Goal: Information Seeking & Learning: Learn about a topic

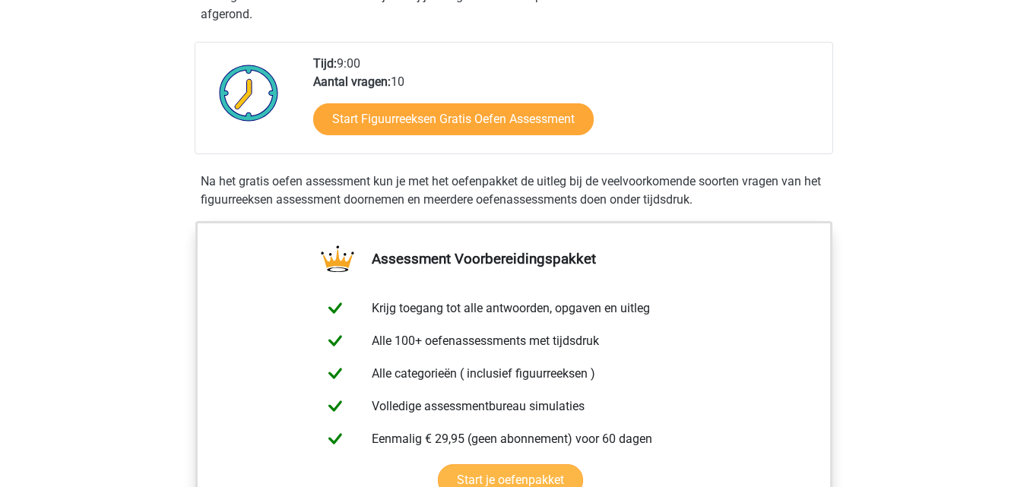
scroll to position [152, 0]
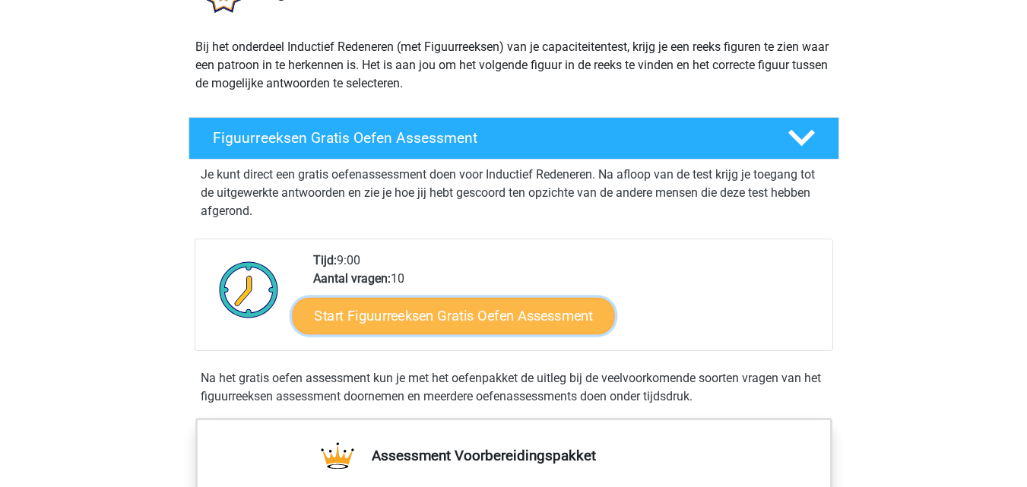
click at [442, 315] on link "Start Figuurreeksen Gratis Oefen Assessment" at bounding box center [453, 315] width 322 height 36
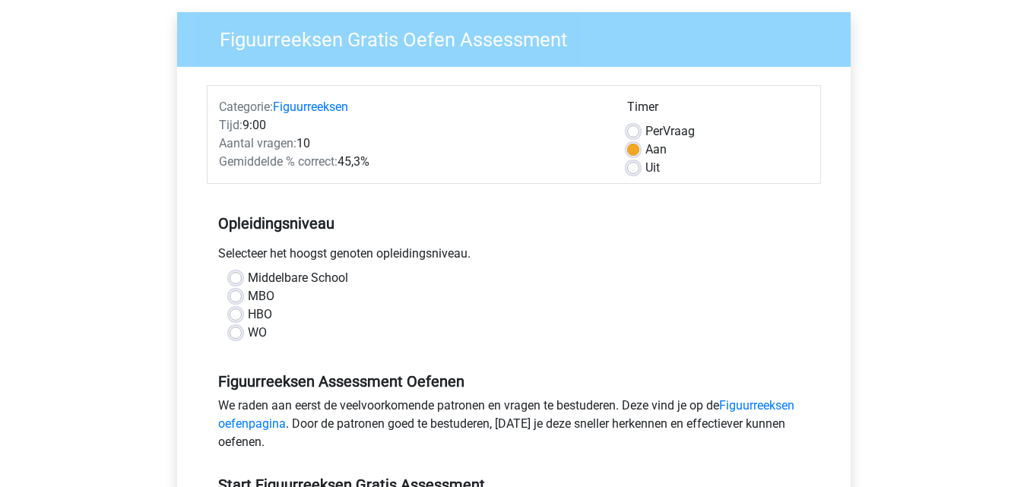
scroll to position [152, 0]
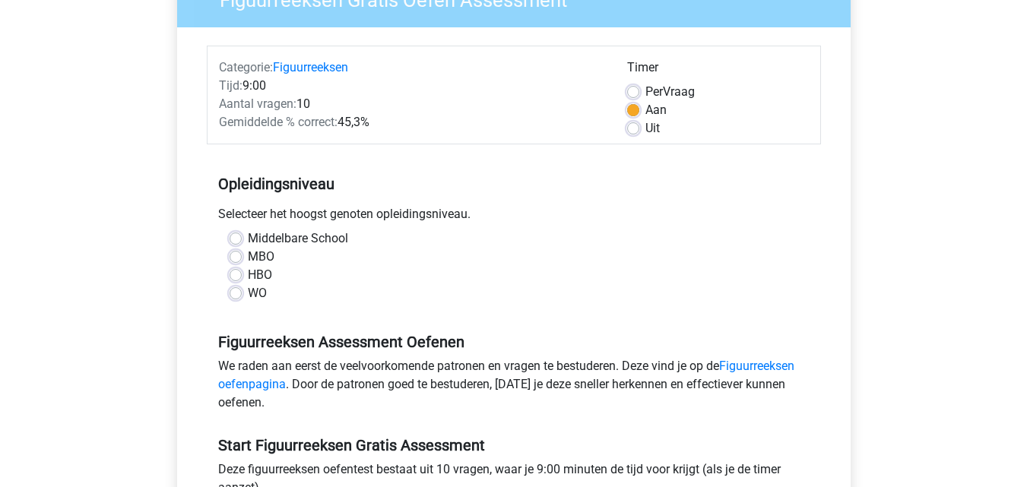
click at [248, 260] on label "MBO" at bounding box center [261, 257] width 27 height 18
click at [236, 260] on input "MBO" at bounding box center [236, 255] width 12 height 15
radio input "true"
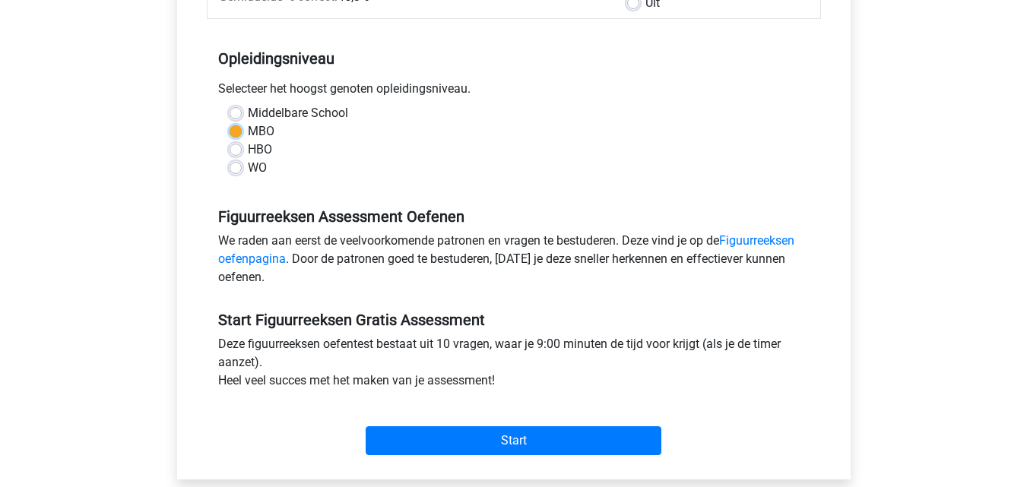
scroll to position [304, 0]
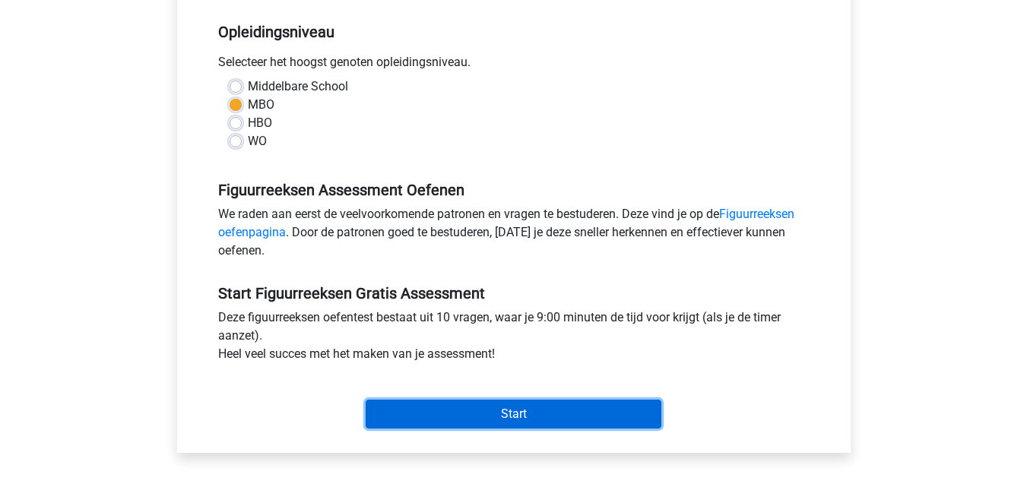
click at [486, 411] on input "Start" at bounding box center [514, 414] width 296 height 29
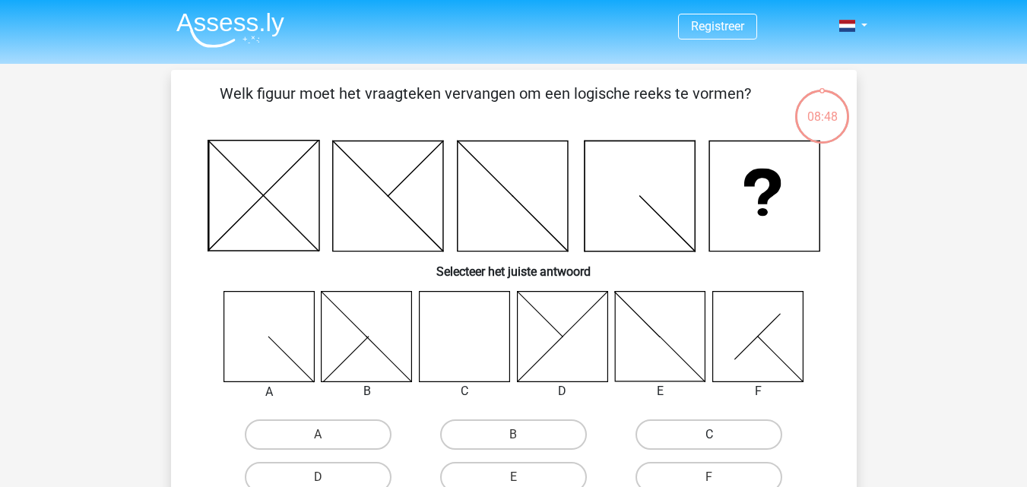
click at [732, 436] on label "C" at bounding box center [709, 435] width 147 height 30
click at [719, 436] on input "C" at bounding box center [714, 440] width 10 height 10
radio input "true"
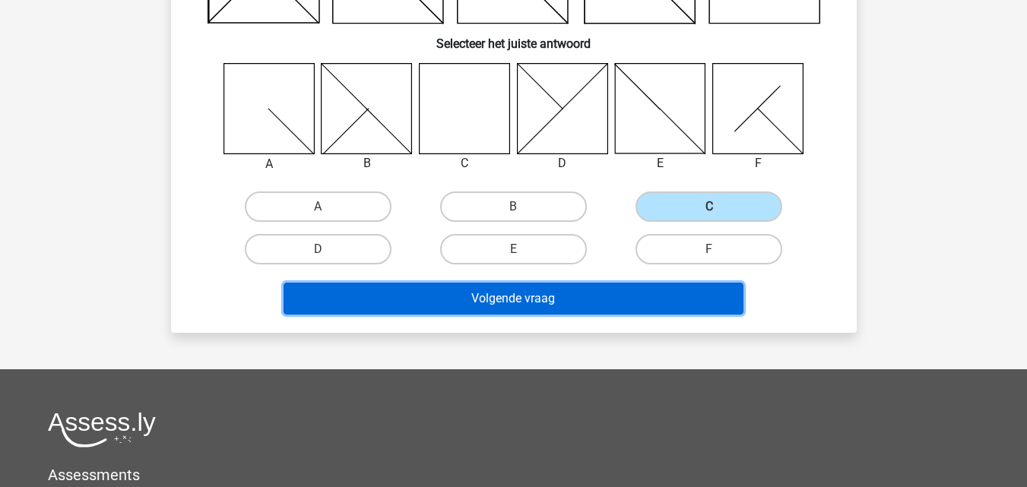
click at [507, 303] on button "Volgende vraag" at bounding box center [514, 299] width 460 height 32
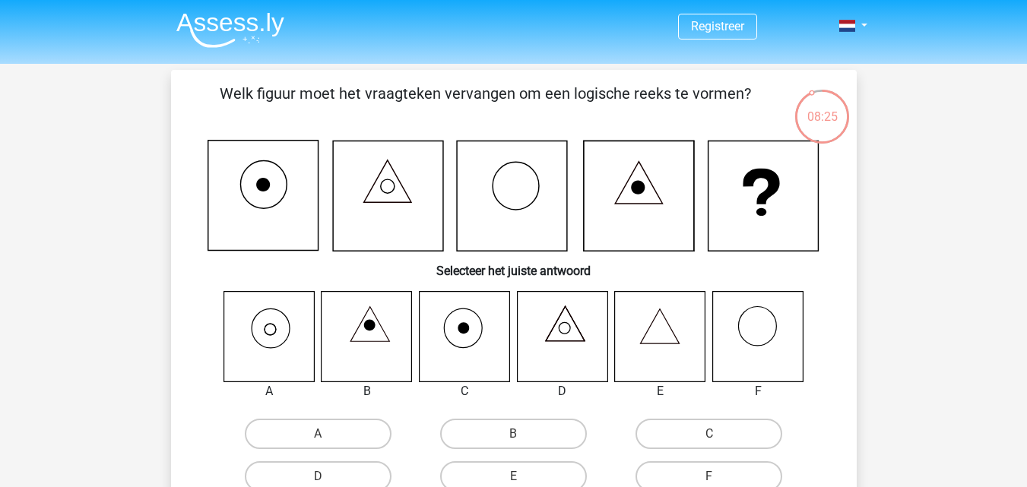
click at [256, 333] on icon at bounding box center [269, 336] width 90 height 90
click at [278, 427] on label "A" at bounding box center [318, 434] width 147 height 30
click at [318, 434] on input "A" at bounding box center [323, 439] width 10 height 10
radio input "true"
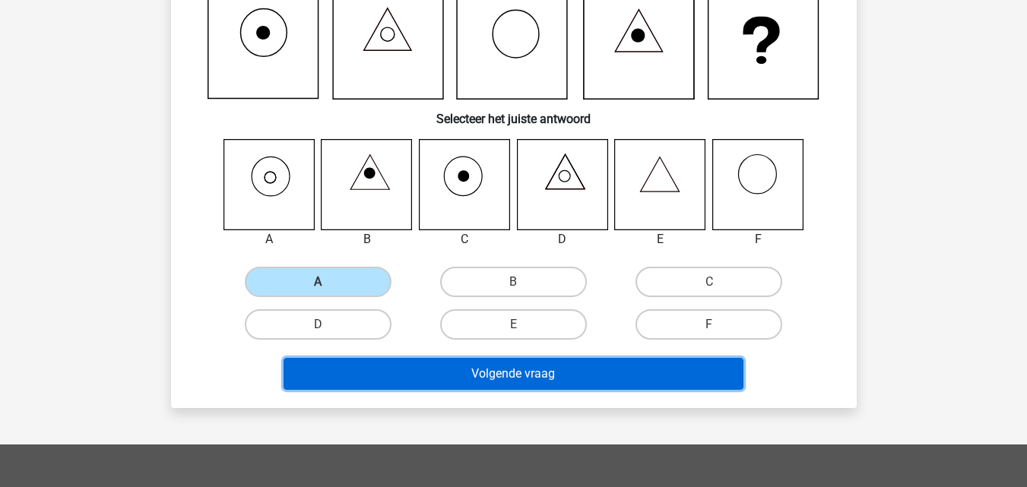
click at [442, 367] on button "Volgende vraag" at bounding box center [514, 374] width 460 height 32
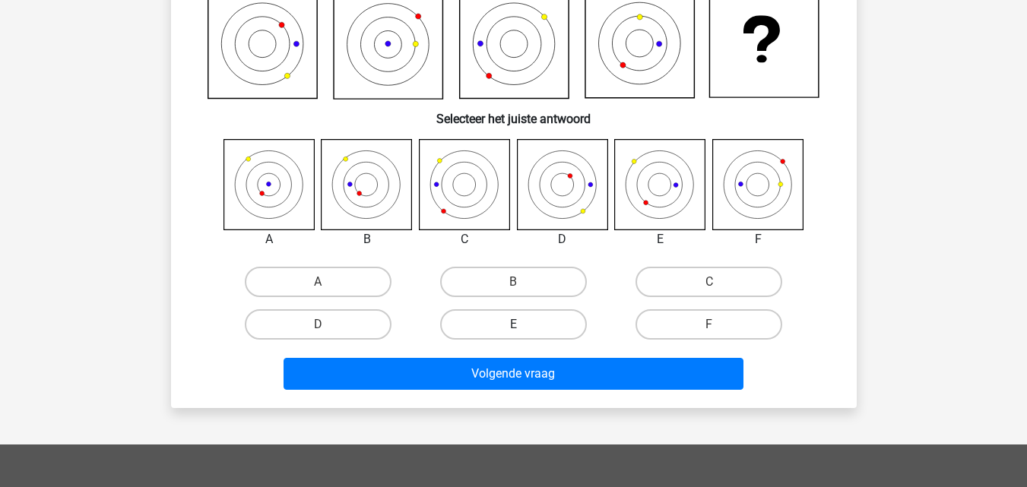
scroll to position [70, 0]
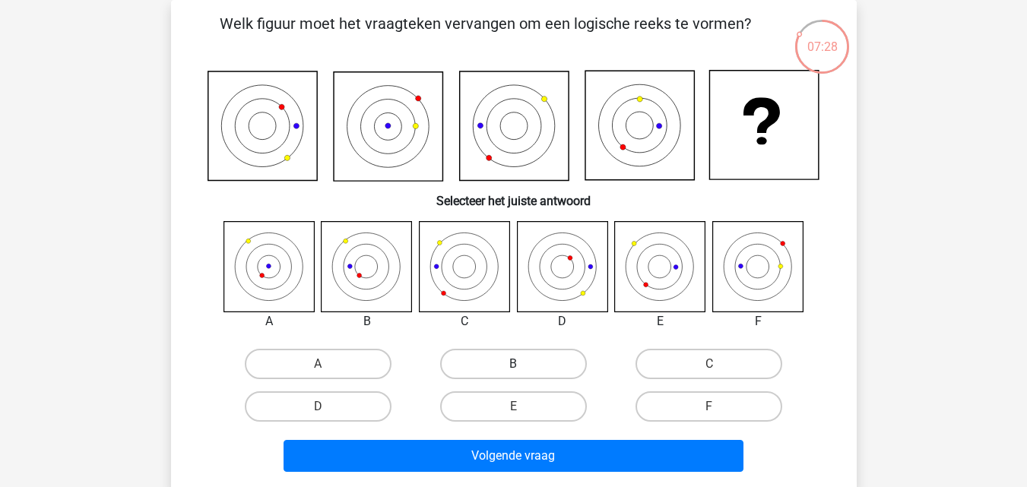
click at [469, 363] on label "B" at bounding box center [513, 364] width 147 height 30
click at [513, 364] on input "B" at bounding box center [518, 369] width 10 height 10
radio input "true"
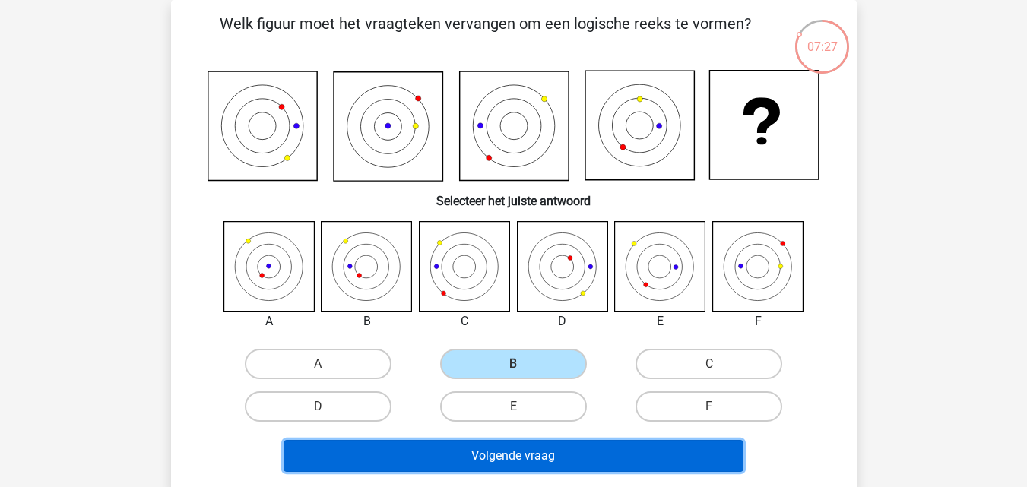
click at [481, 460] on button "Volgende vraag" at bounding box center [514, 456] width 460 height 32
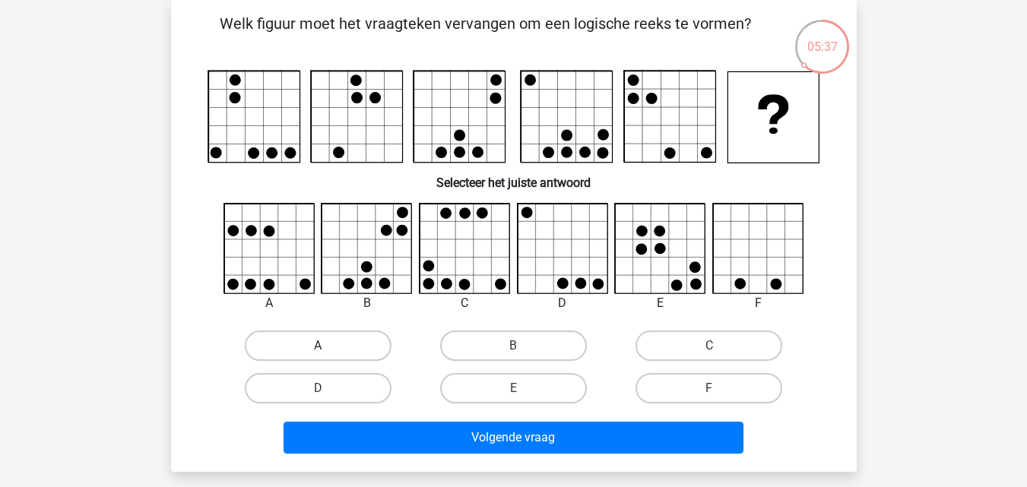
click at [354, 345] on label "A" at bounding box center [318, 346] width 147 height 30
click at [328, 346] on input "A" at bounding box center [323, 351] width 10 height 10
radio input "true"
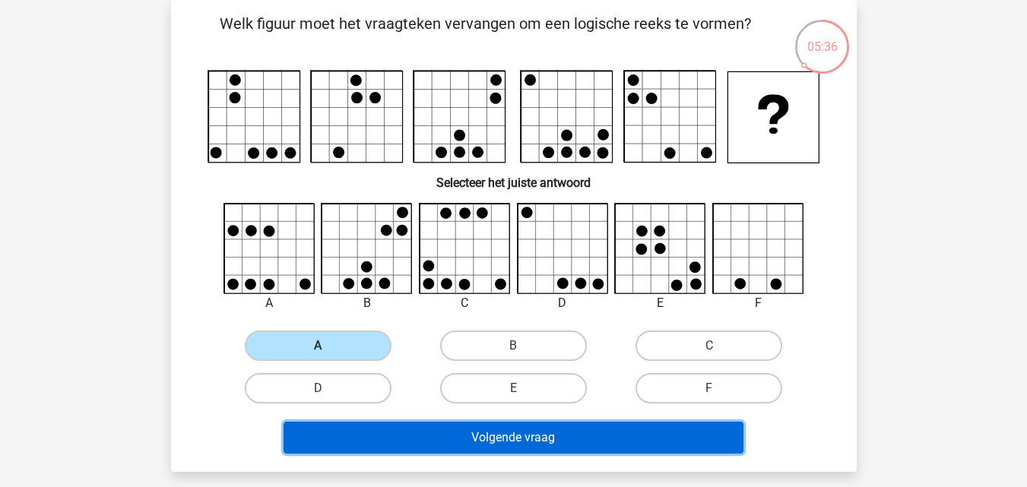
click at [393, 428] on button "Volgende vraag" at bounding box center [514, 438] width 460 height 32
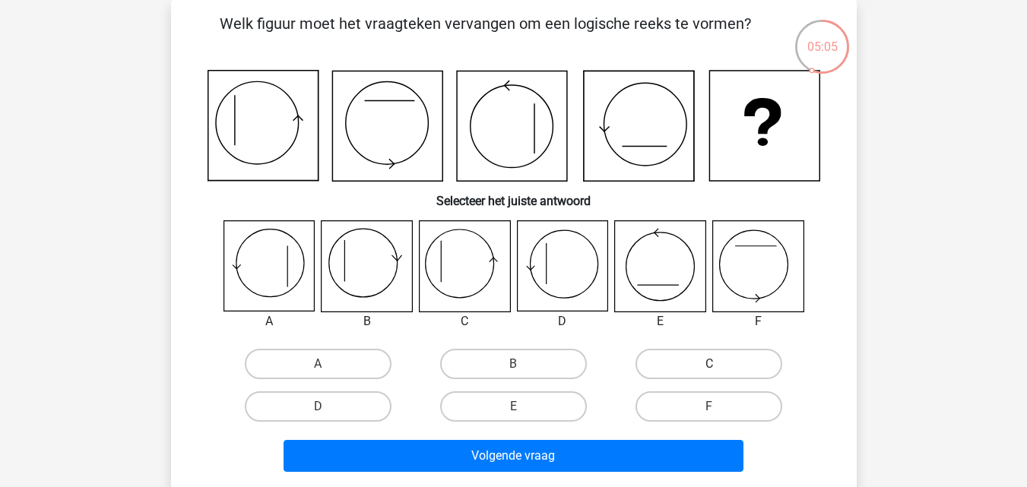
click at [701, 373] on label "C" at bounding box center [709, 364] width 147 height 30
click at [709, 373] on input "C" at bounding box center [714, 369] width 10 height 10
radio input "true"
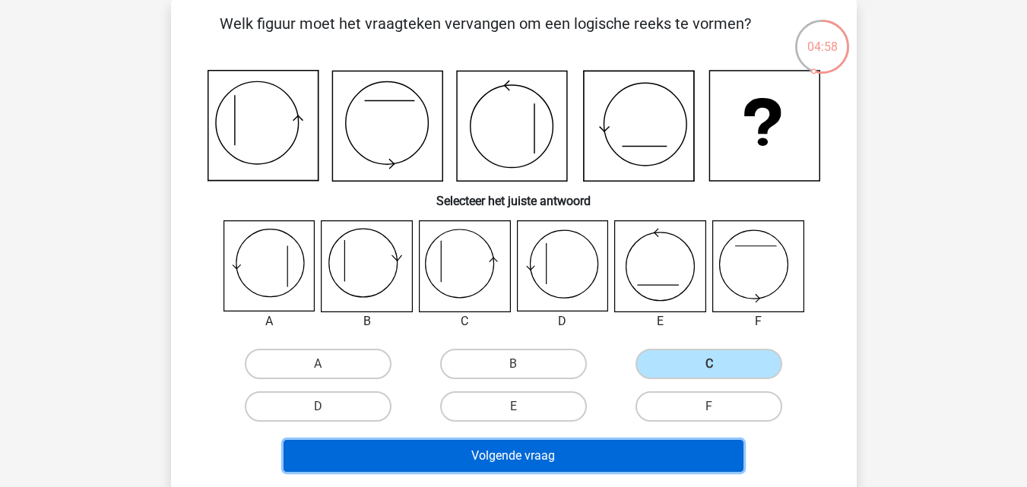
click at [639, 451] on button "Volgende vraag" at bounding box center [514, 456] width 460 height 32
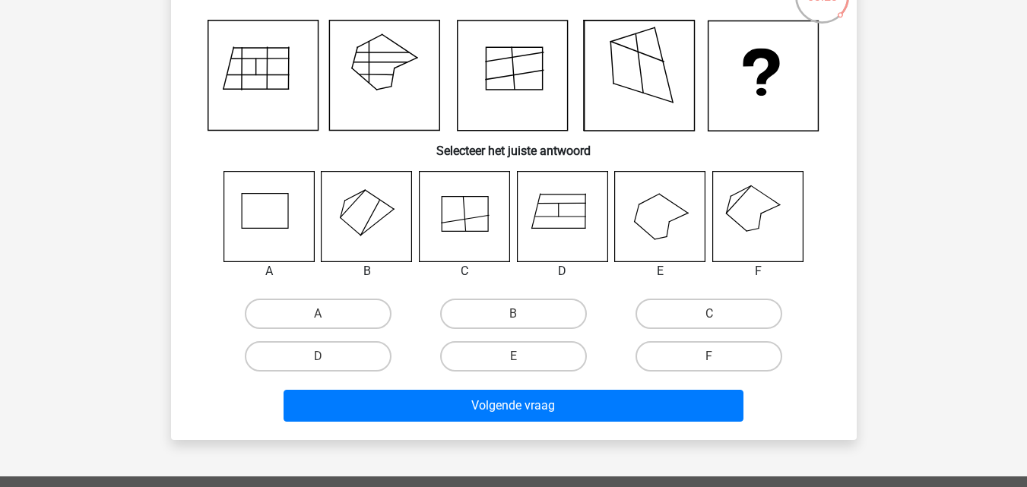
scroll to position [146, 0]
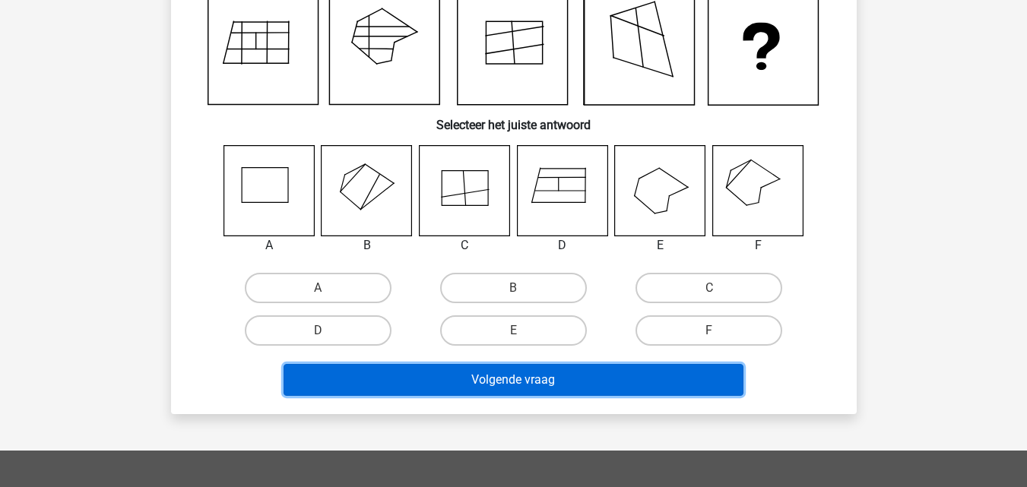
click at [516, 386] on button "Volgende vraag" at bounding box center [514, 380] width 460 height 32
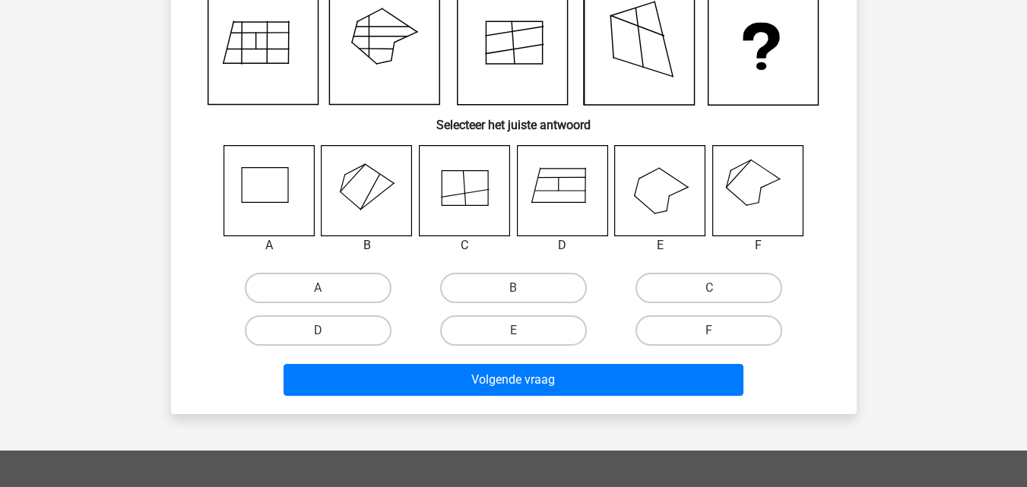
click at [409, 269] on div "A" at bounding box center [318, 288] width 195 height 43
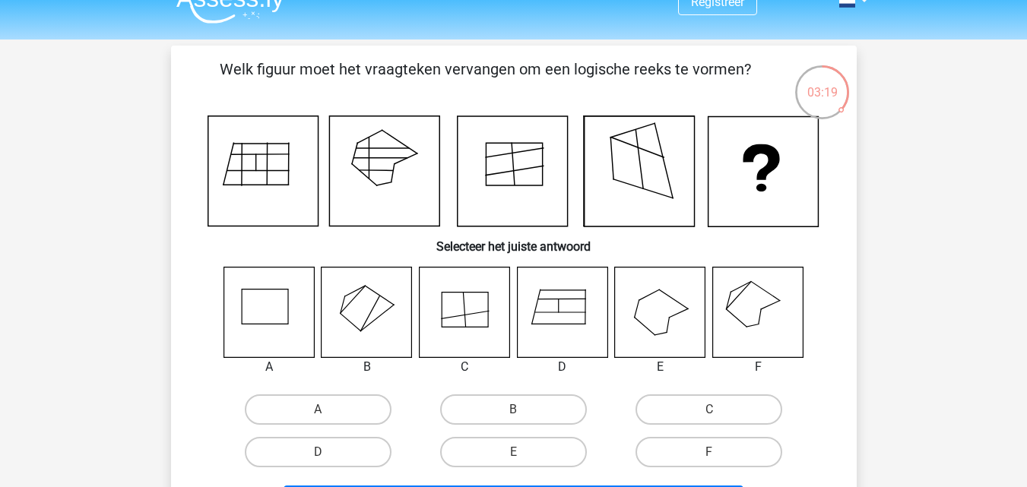
scroll to position [0, 0]
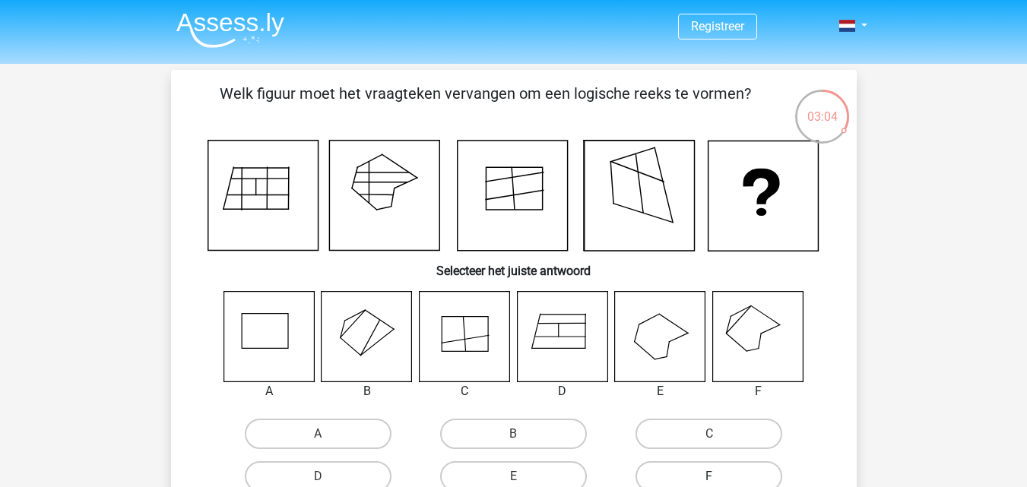
click at [677, 470] on label "F" at bounding box center [709, 477] width 147 height 30
click at [709, 477] on input "F" at bounding box center [714, 482] width 10 height 10
radio input "true"
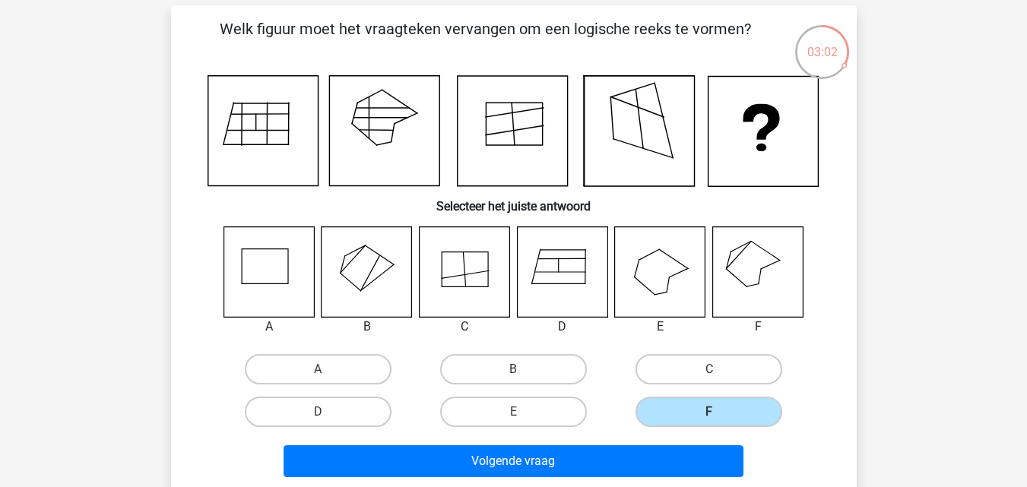
scroll to position [228, 0]
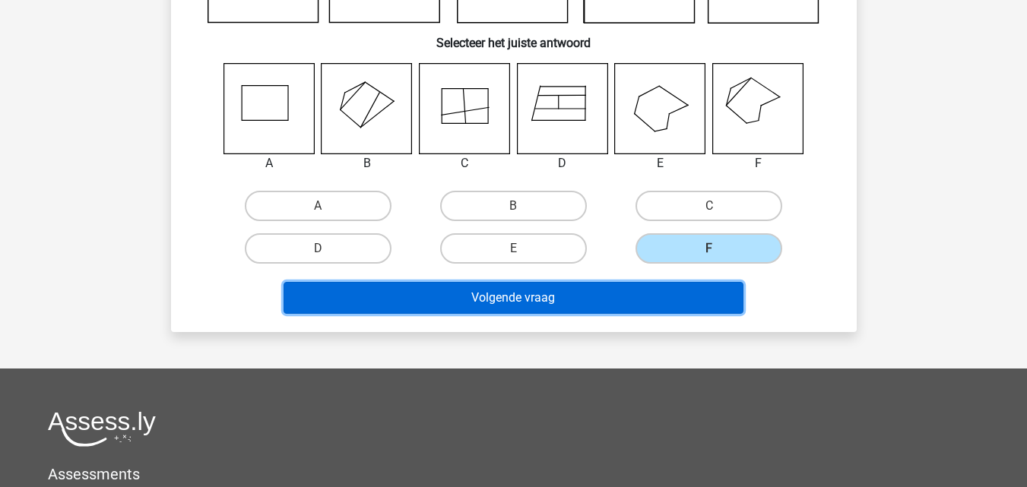
click at [601, 307] on button "Volgende vraag" at bounding box center [514, 298] width 460 height 32
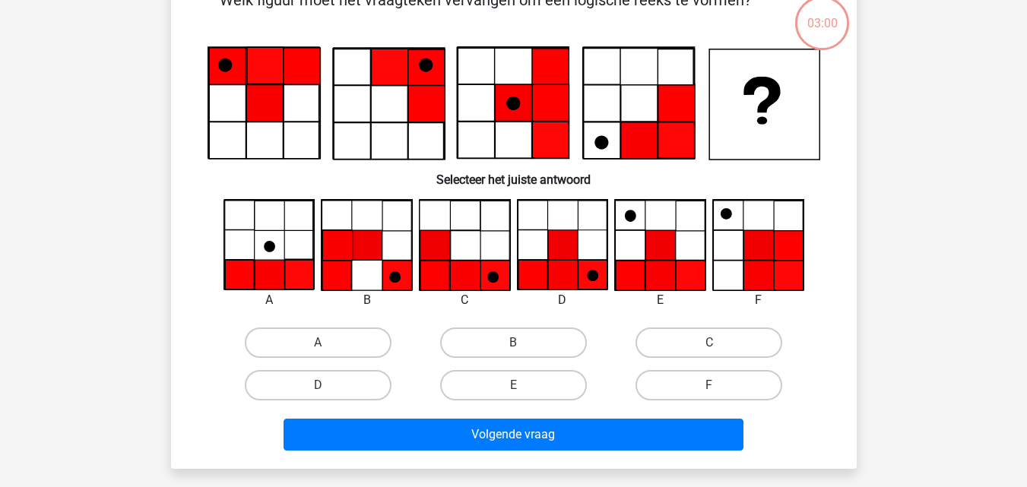
scroll to position [70, 0]
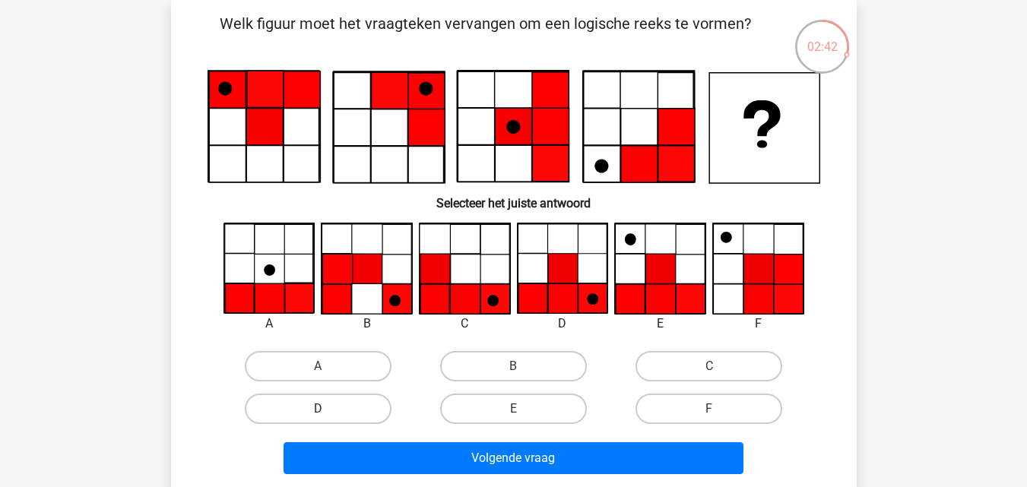
click at [278, 410] on label "D" at bounding box center [318, 409] width 147 height 30
click at [318, 410] on input "D" at bounding box center [323, 414] width 10 height 10
radio input "true"
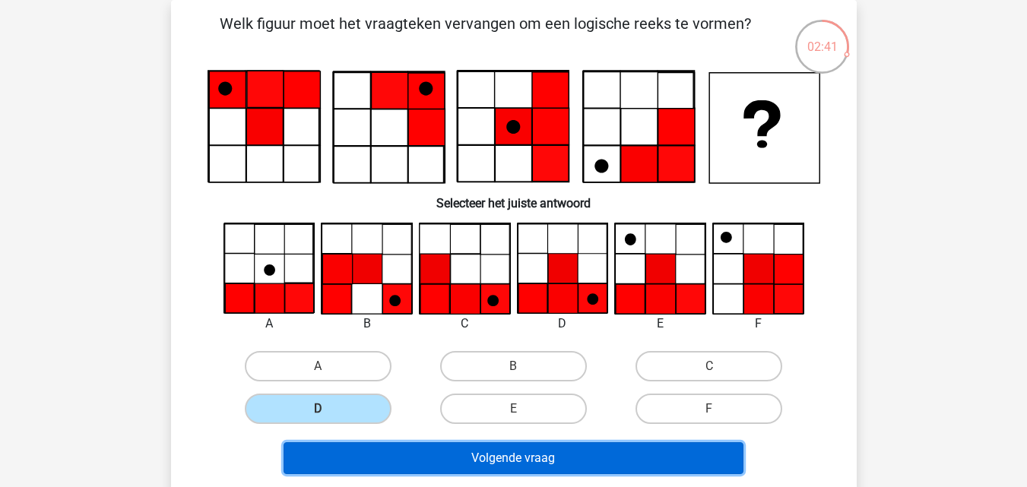
click at [355, 460] on button "Volgende vraag" at bounding box center [514, 459] width 460 height 32
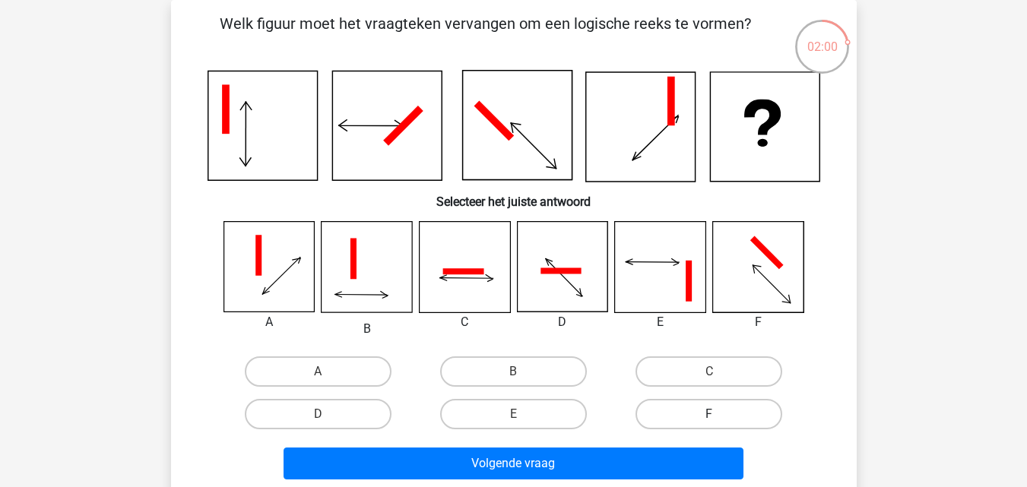
click at [741, 402] on label "F" at bounding box center [709, 414] width 147 height 30
click at [719, 414] on input "F" at bounding box center [714, 419] width 10 height 10
radio input "true"
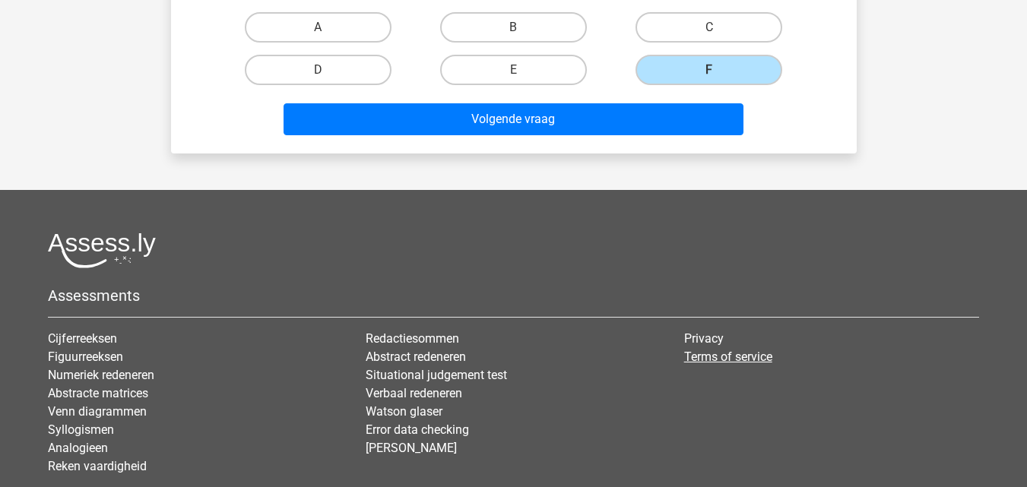
scroll to position [450, 0]
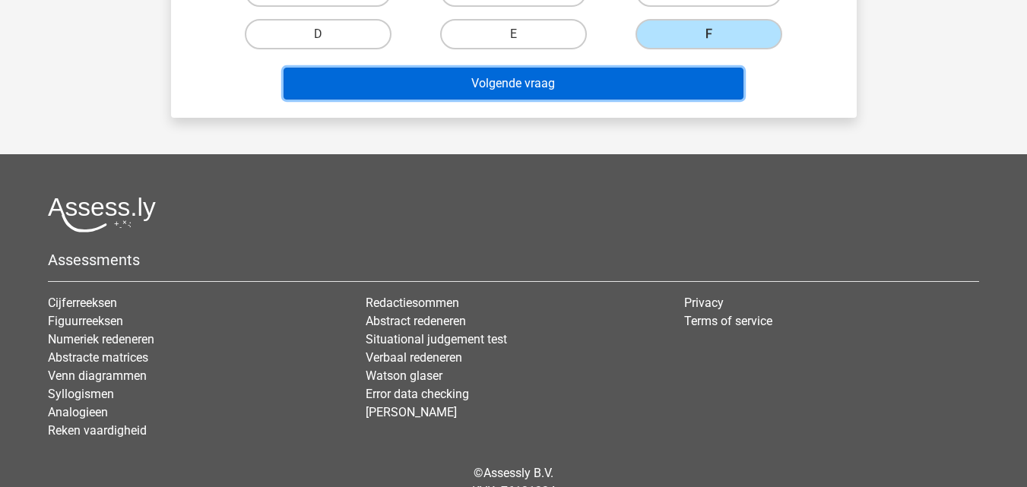
click at [584, 86] on button "Volgende vraag" at bounding box center [514, 84] width 460 height 32
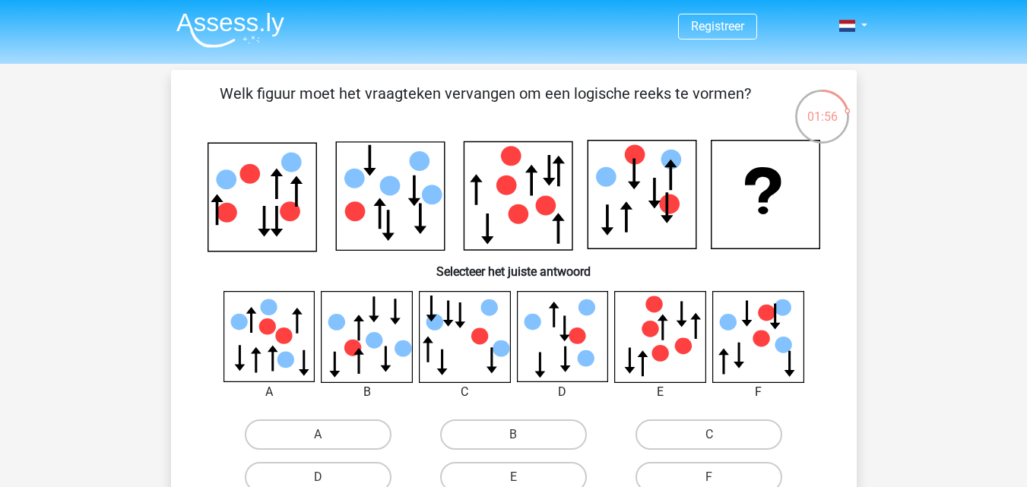
scroll to position [76, 0]
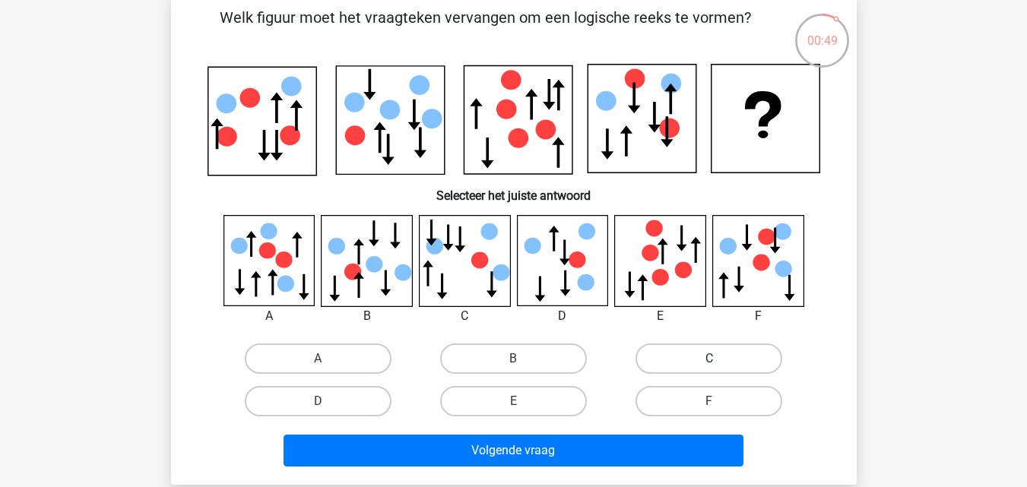
click at [727, 359] on label "C" at bounding box center [709, 359] width 147 height 30
click at [719, 359] on input "C" at bounding box center [714, 364] width 10 height 10
radio input "true"
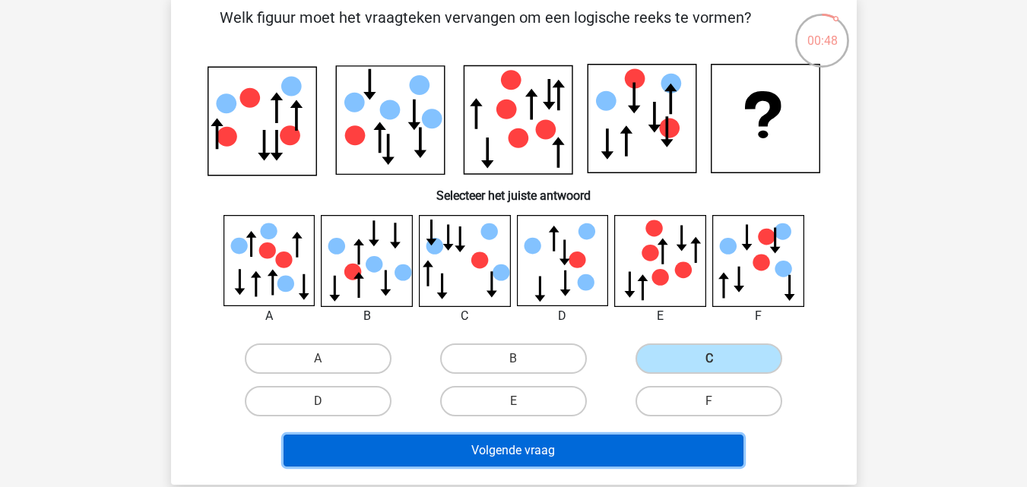
click at [639, 448] on button "Volgende vraag" at bounding box center [514, 451] width 460 height 32
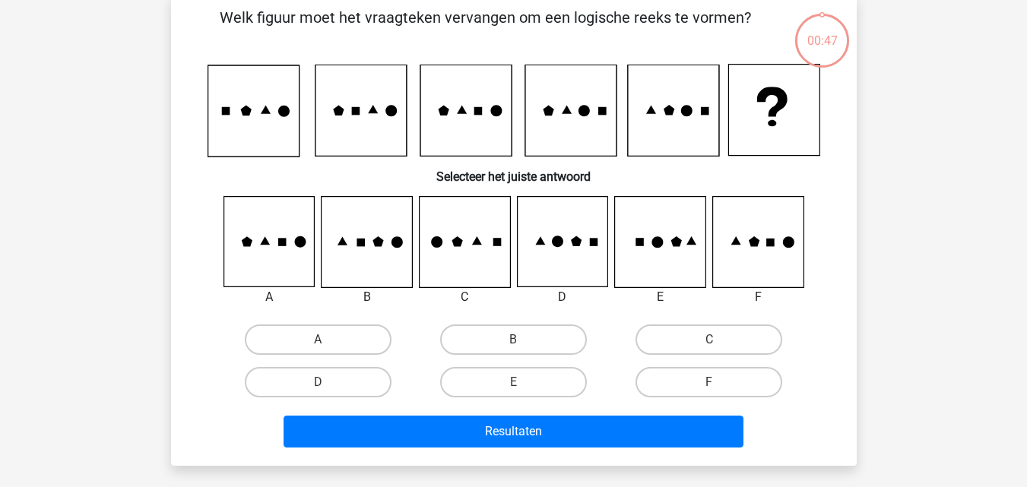
scroll to position [70, 0]
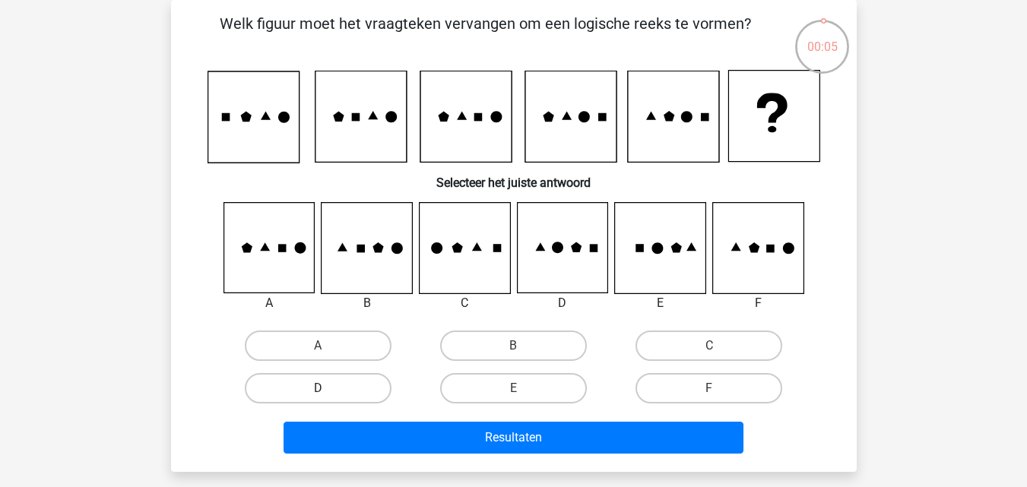
click at [359, 382] on label "D" at bounding box center [318, 388] width 147 height 30
click at [328, 389] on input "D" at bounding box center [323, 394] width 10 height 10
radio input "true"
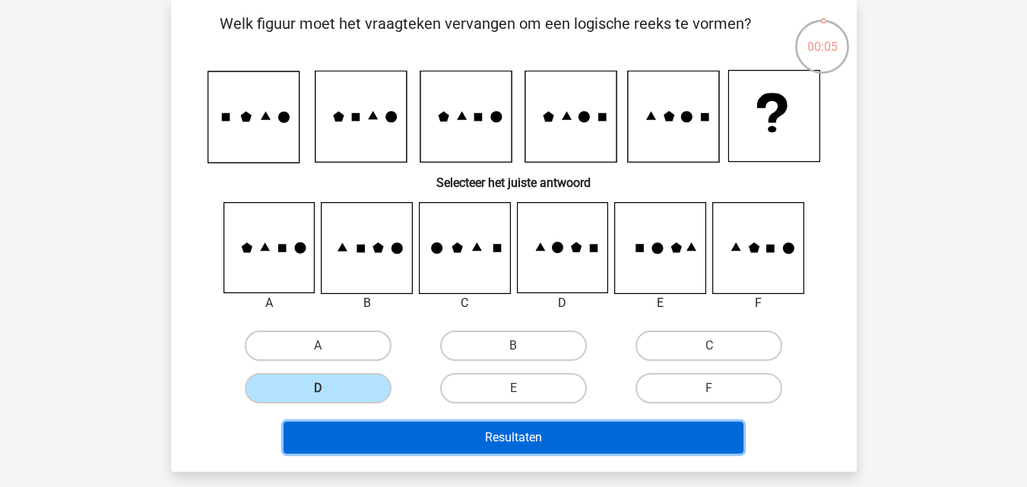
click at [412, 438] on button "Resultaten" at bounding box center [514, 438] width 460 height 32
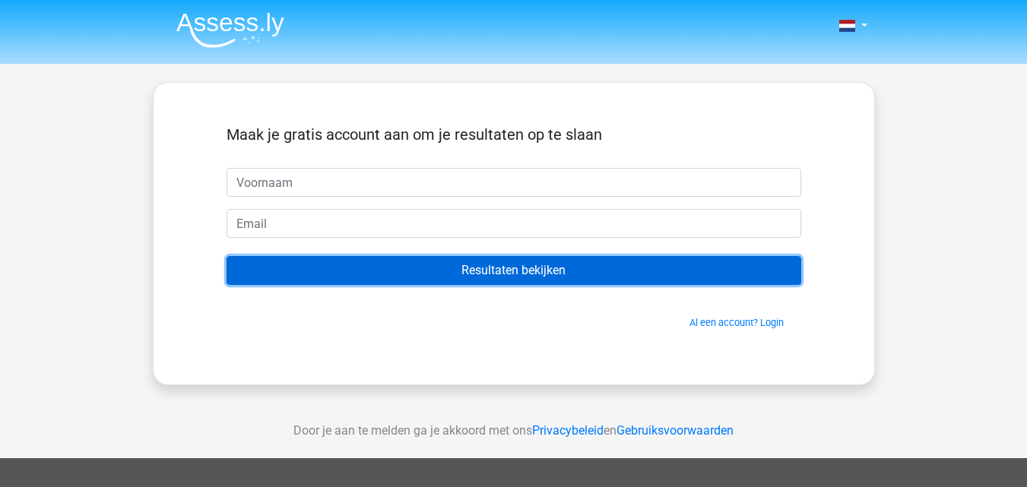
click at [531, 267] on input "Resultaten bekijken" at bounding box center [514, 270] width 575 height 29
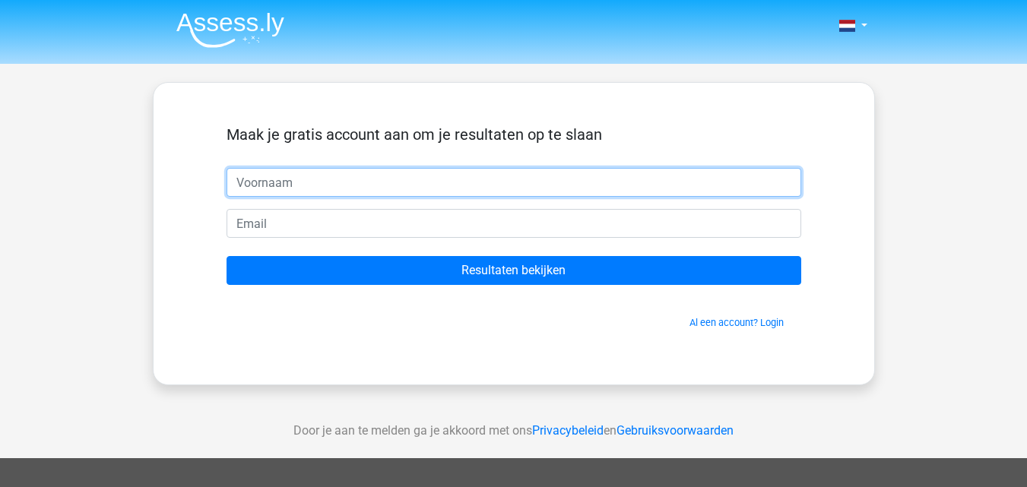
click at [415, 175] on input "text" at bounding box center [514, 182] width 575 height 29
type input "[PERSON_NAME]"
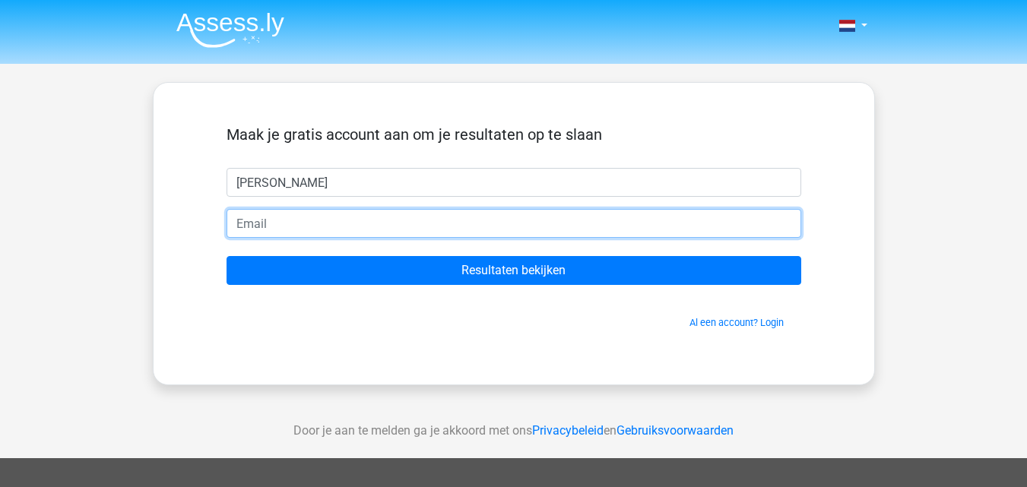
click at [401, 230] on input "email" at bounding box center [514, 223] width 575 height 29
type input "[PERSON_NAME][EMAIL_ADDRESS][DOMAIN_NAME]"
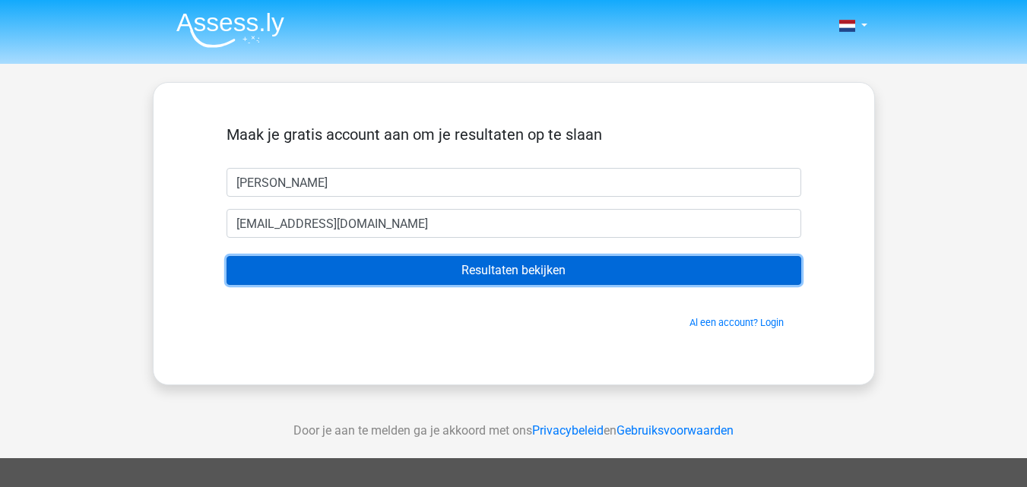
click at [617, 265] on input "Resultaten bekijken" at bounding box center [514, 270] width 575 height 29
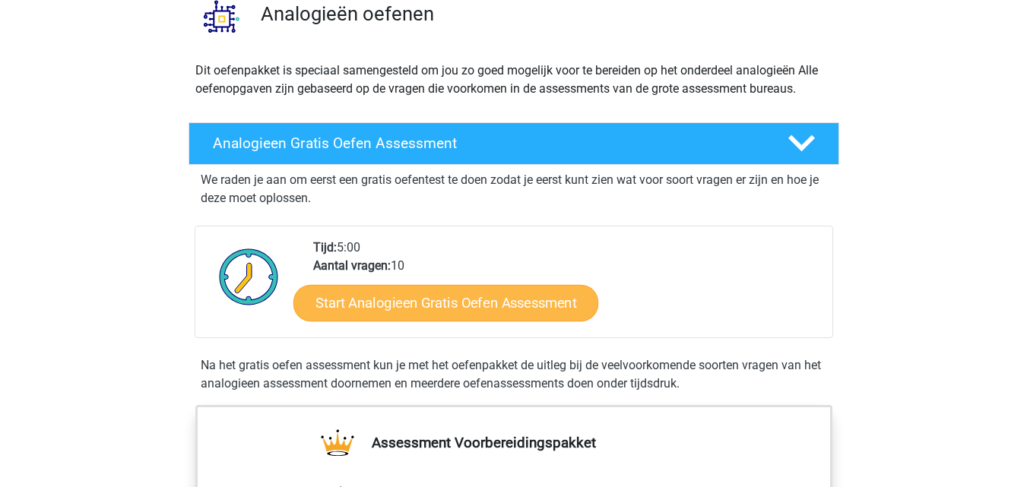
scroll to position [152, 0]
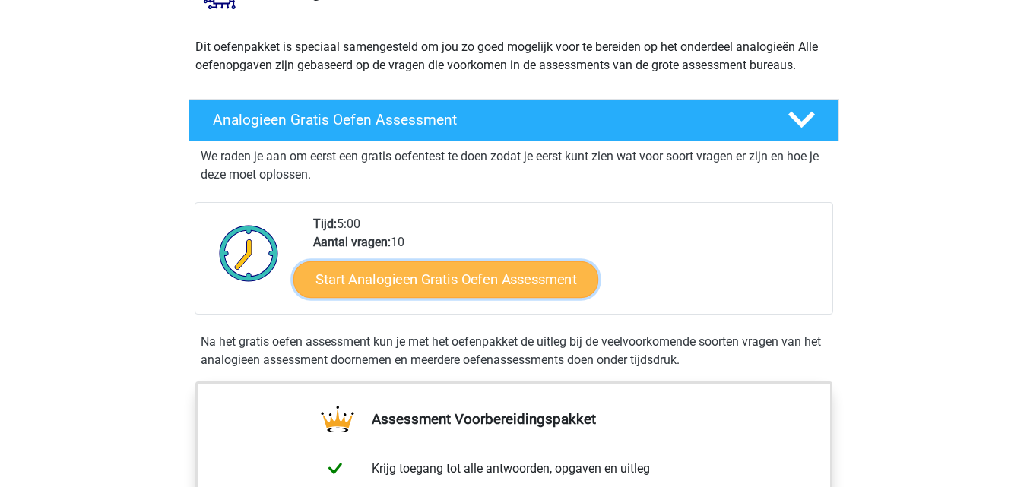
click at [420, 288] on link "Start Analogieen Gratis Oefen Assessment" at bounding box center [446, 279] width 305 height 36
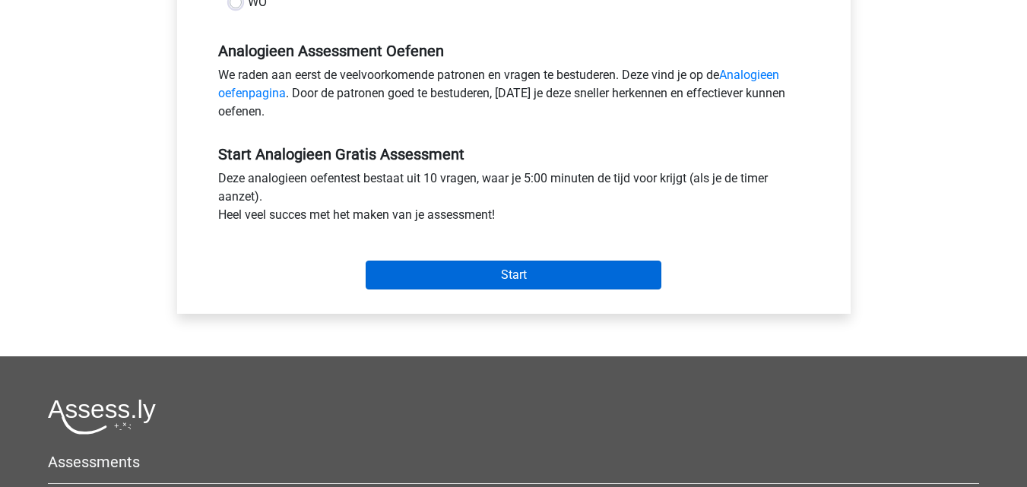
scroll to position [456, 0]
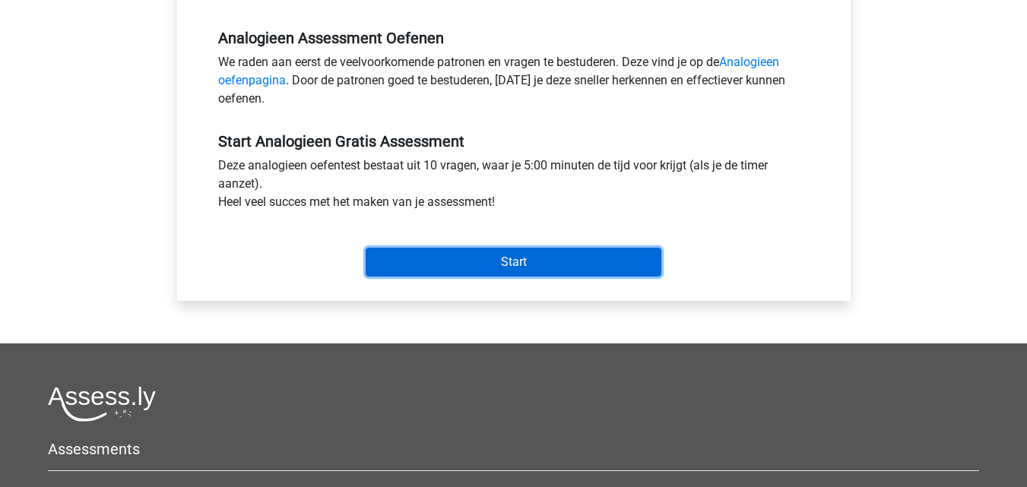
click at [433, 255] on input "Start" at bounding box center [514, 262] width 296 height 29
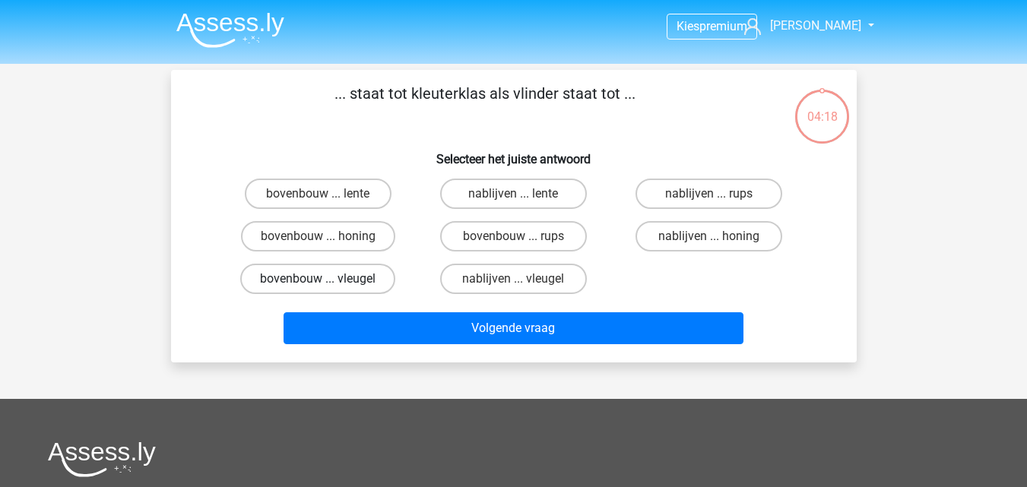
click at [308, 274] on label "bovenbouw ... vleugel" at bounding box center [317, 279] width 155 height 30
click at [318, 279] on input "bovenbouw ... vleugel" at bounding box center [323, 284] width 10 height 10
radio input "true"
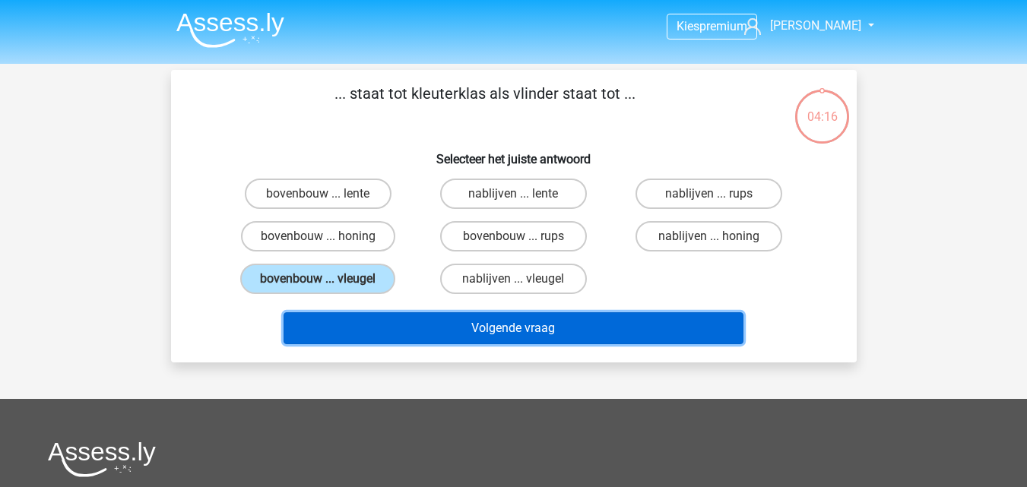
click at [382, 328] on button "Volgende vraag" at bounding box center [514, 329] width 460 height 32
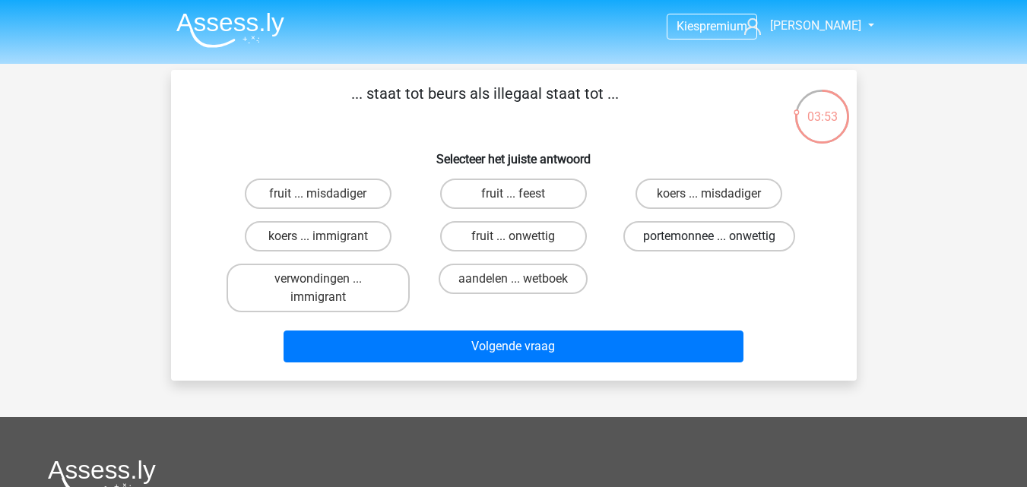
click at [695, 242] on label "portemonnee ... onwettig" at bounding box center [710, 236] width 172 height 30
click at [709, 242] on input "portemonnee ... onwettig" at bounding box center [714, 241] width 10 height 10
radio input "true"
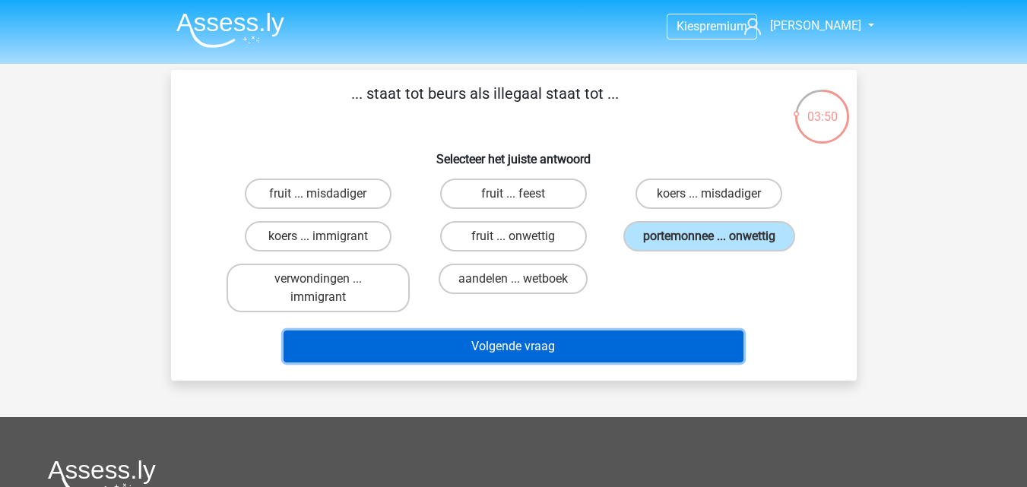
click at [375, 349] on button "Volgende vraag" at bounding box center [514, 347] width 460 height 32
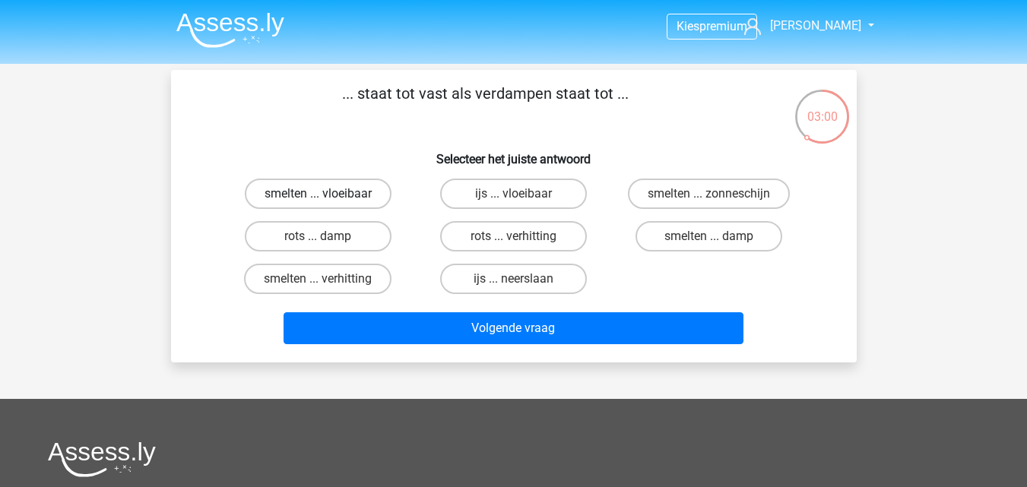
click at [321, 189] on label "smelten ... vloeibaar" at bounding box center [318, 194] width 147 height 30
click at [321, 194] on input "smelten ... vloeibaar" at bounding box center [323, 199] width 10 height 10
radio input "true"
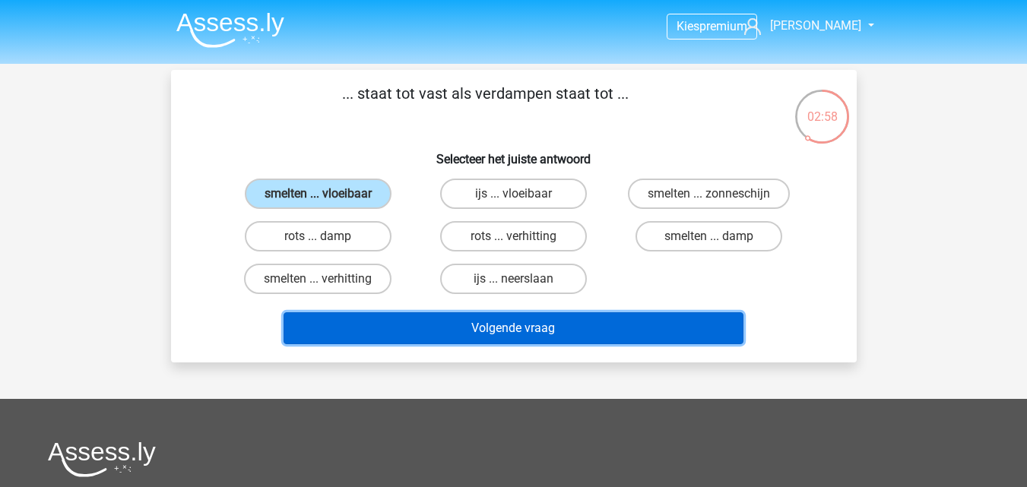
click at [434, 333] on button "Volgende vraag" at bounding box center [514, 329] width 460 height 32
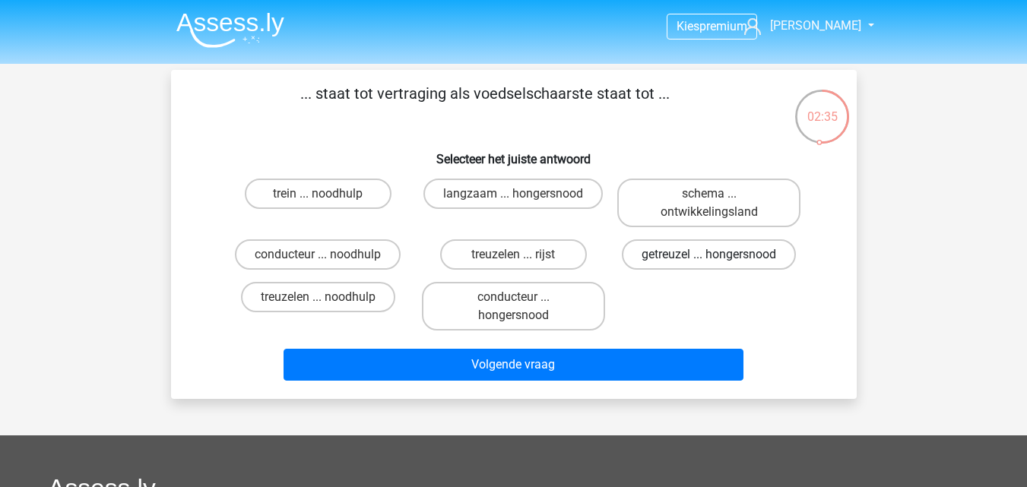
click at [664, 247] on label "getreuzel ... hongersnood" at bounding box center [709, 255] width 174 height 30
click at [709, 255] on input "getreuzel ... hongersnood" at bounding box center [714, 260] width 10 height 10
radio input "true"
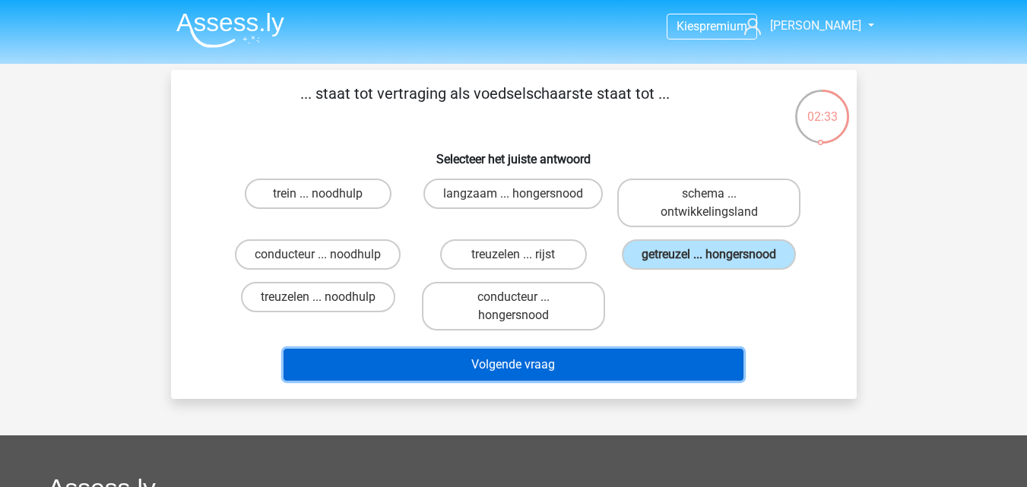
click at [533, 374] on button "Volgende vraag" at bounding box center [514, 365] width 460 height 32
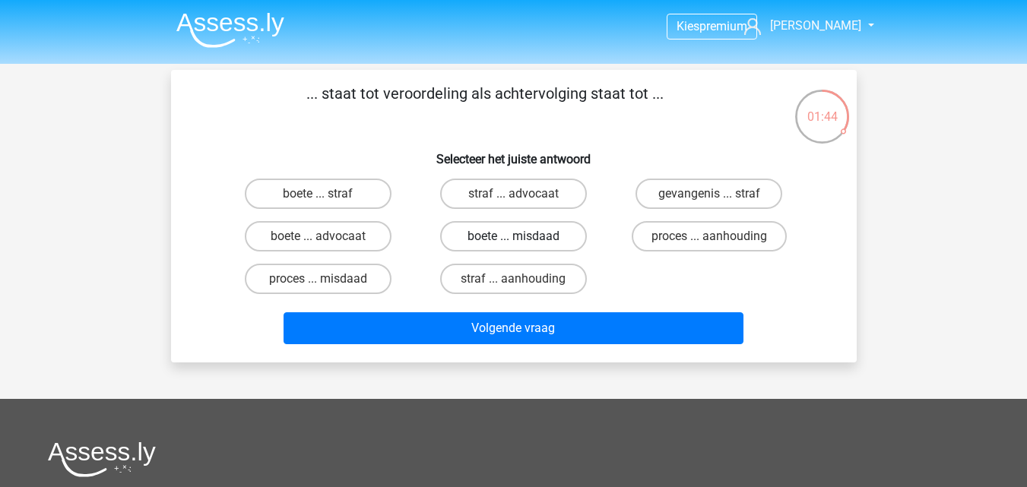
click at [544, 241] on label "boete ... misdaad" at bounding box center [513, 236] width 147 height 30
click at [523, 241] on input "boete ... misdaad" at bounding box center [518, 241] width 10 height 10
radio input "true"
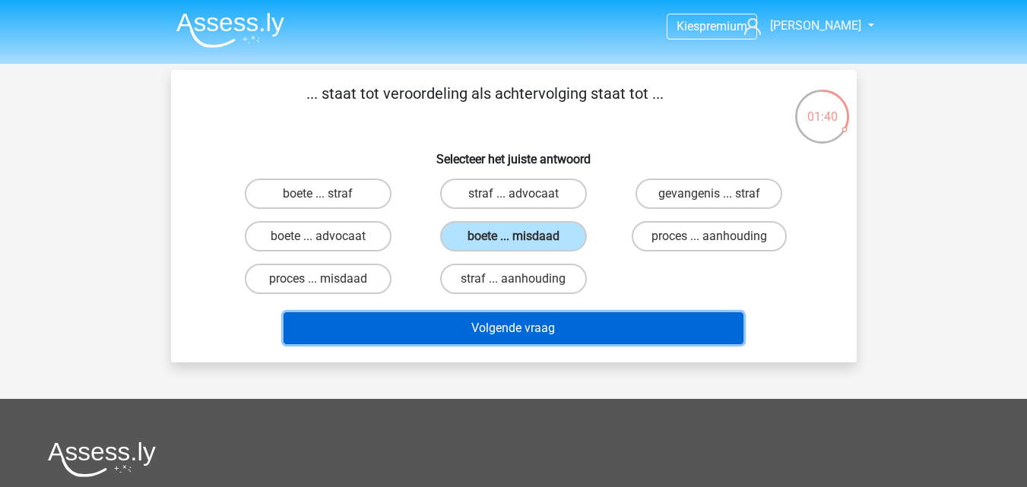
click at [570, 323] on button "Volgende vraag" at bounding box center [514, 329] width 460 height 32
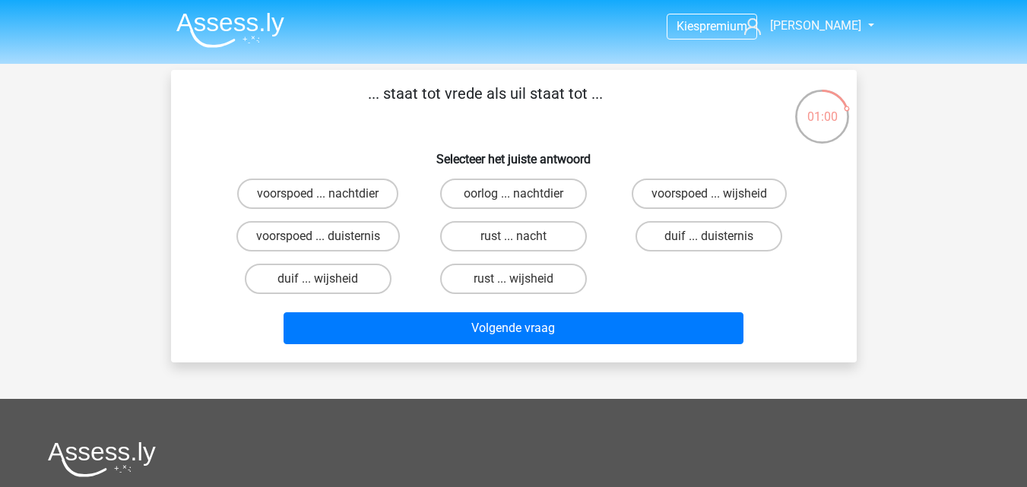
click at [521, 282] on input "rust ... wijsheid" at bounding box center [518, 284] width 10 height 10
radio input "true"
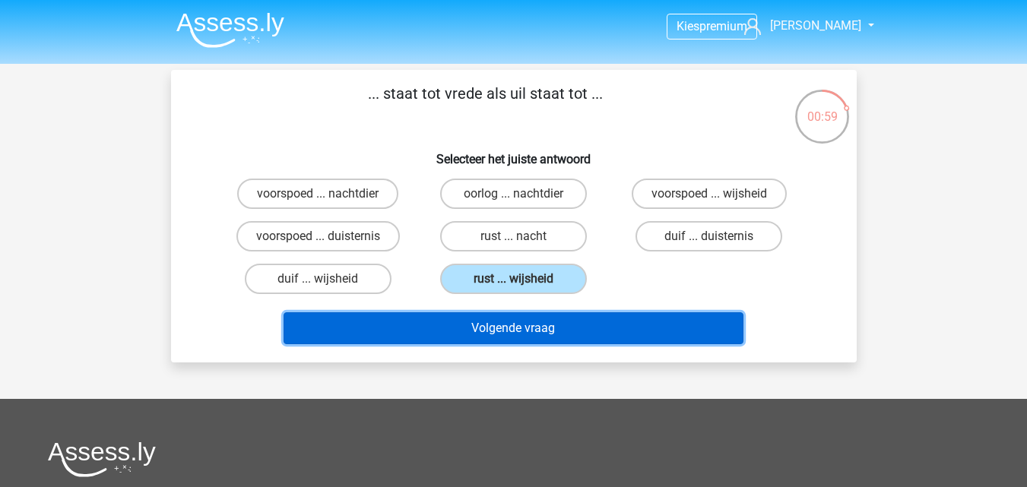
click at [516, 322] on button "Volgende vraag" at bounding box center [514, 329] width 460 height 32
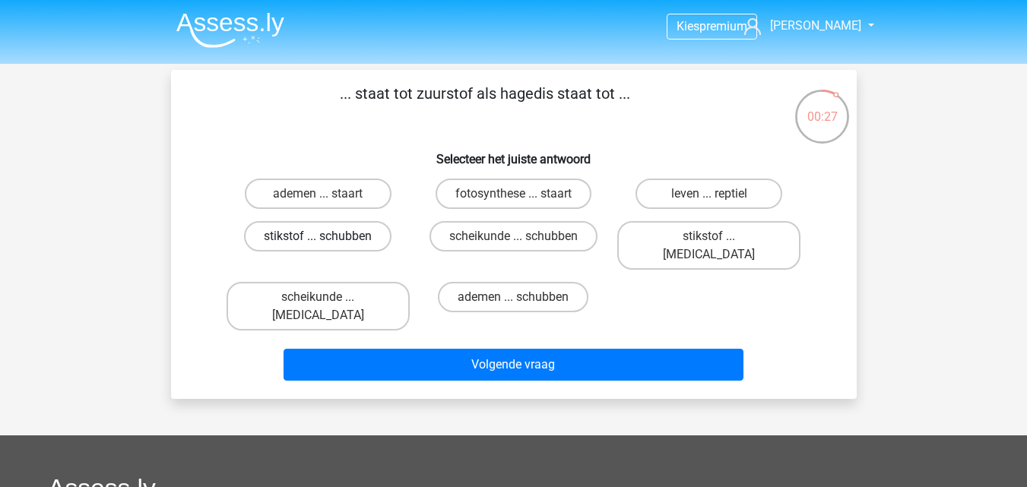
click at [374, 242] on label "stikstof ... schubben" at bounding box center [318, 236] width 148 height 30
click at [328, 242] on input "stikstof ... schubben" at bounding box center [323, 241] width 10 height 10
radio input "true"
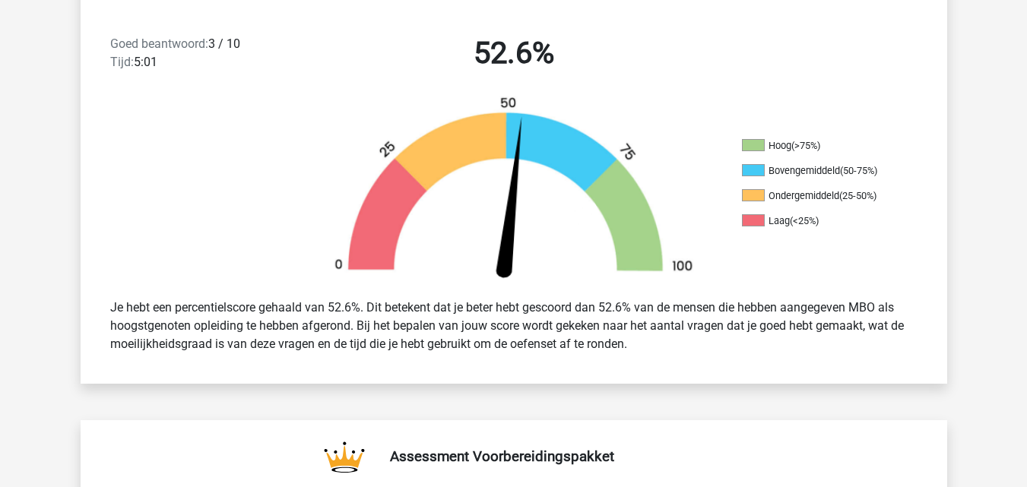
scroll to position [380, 0]
